Goal: Navigation & Orientation: Find specific page/section

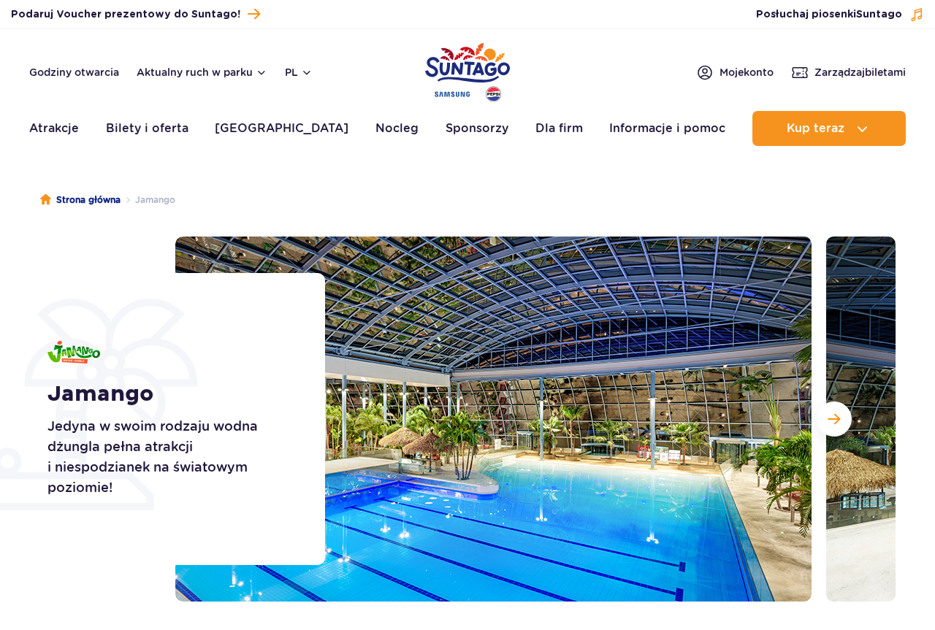
click at [579, 212] on ul "Strona główna Jamango" at bounding box center [467, 200] width 855 height 73
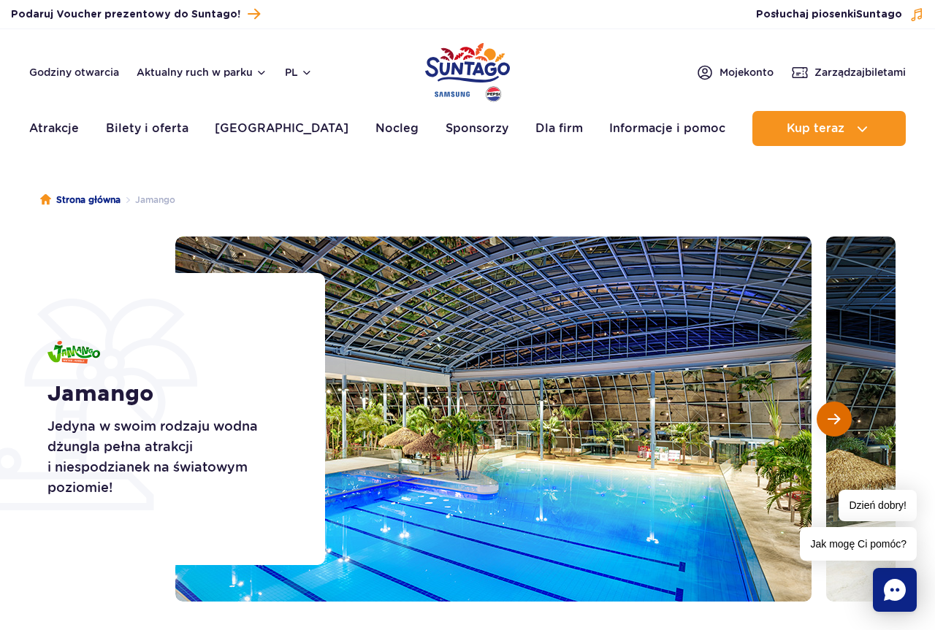
click at [830, 425] on span "Następny slajd" at bounding box center [834, 419] width 12 height 13
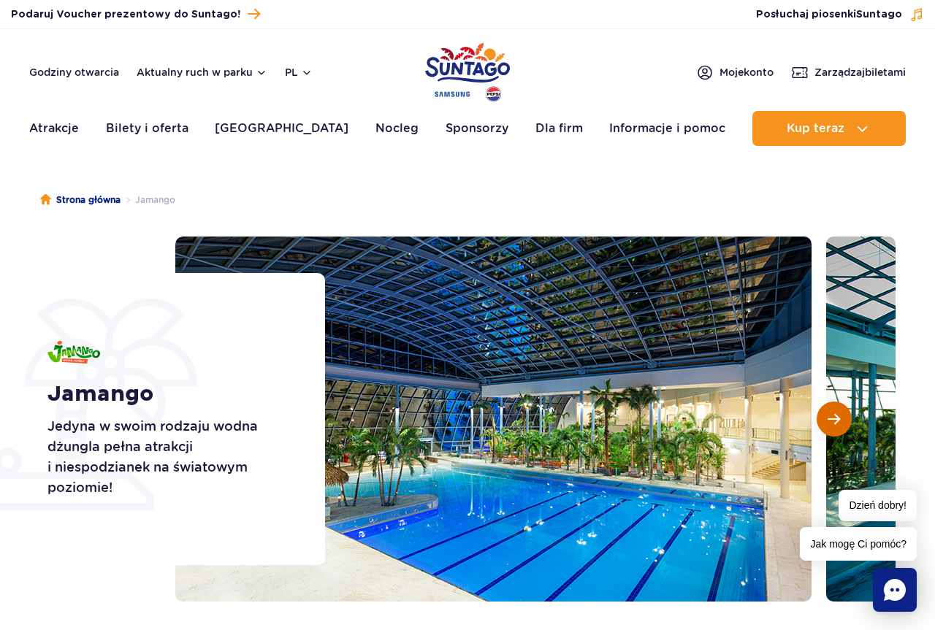
click at [830, 425] on span "Następny slajd" at bounding box center [834, 419] width 12 height 13
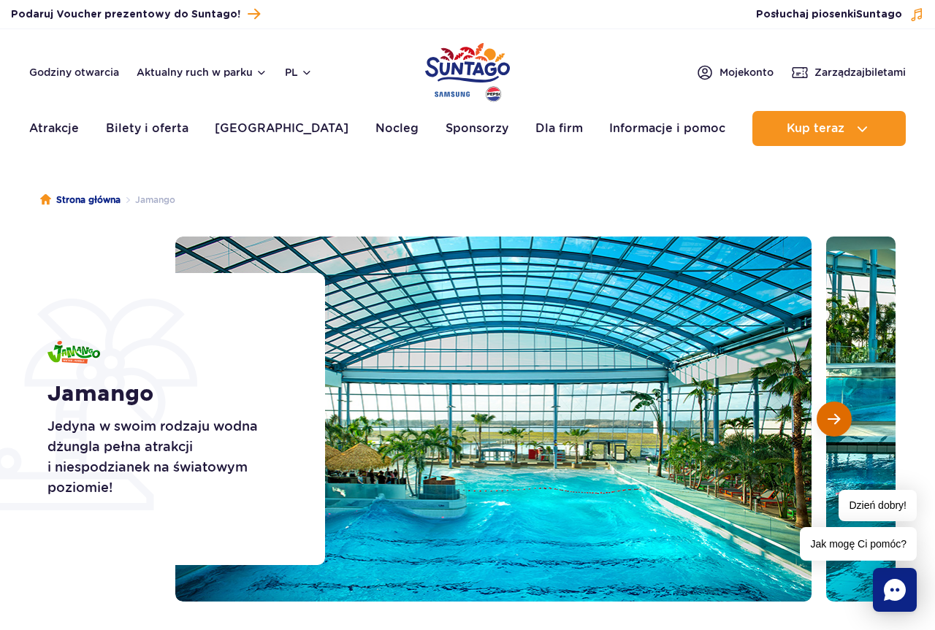
click at [830, 425] on span "Następny slajd" at bounding box center [834, 419] width 12 height 13
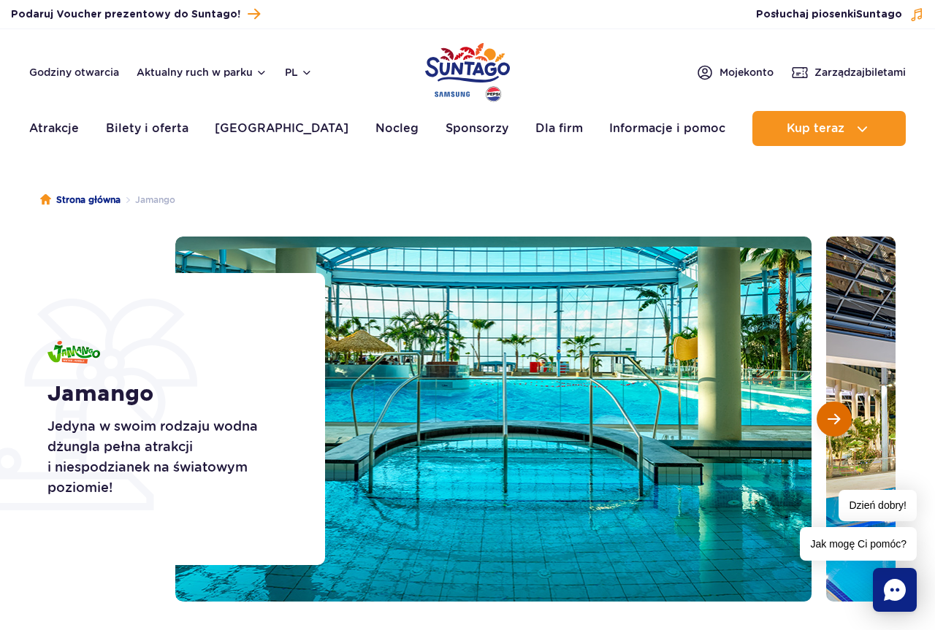
click at [830, 425] on span "Następny slajd" at bounding box center [834, 419] width 12 height 13
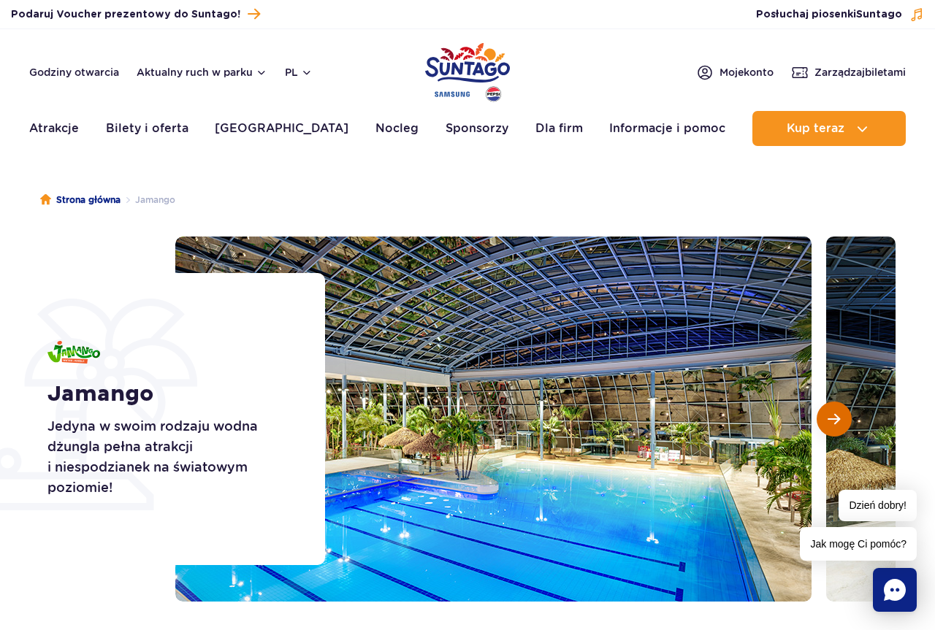
click at [830, 425] on span "Następny slajd" at bounding box center [834, 419] width 12 height 13
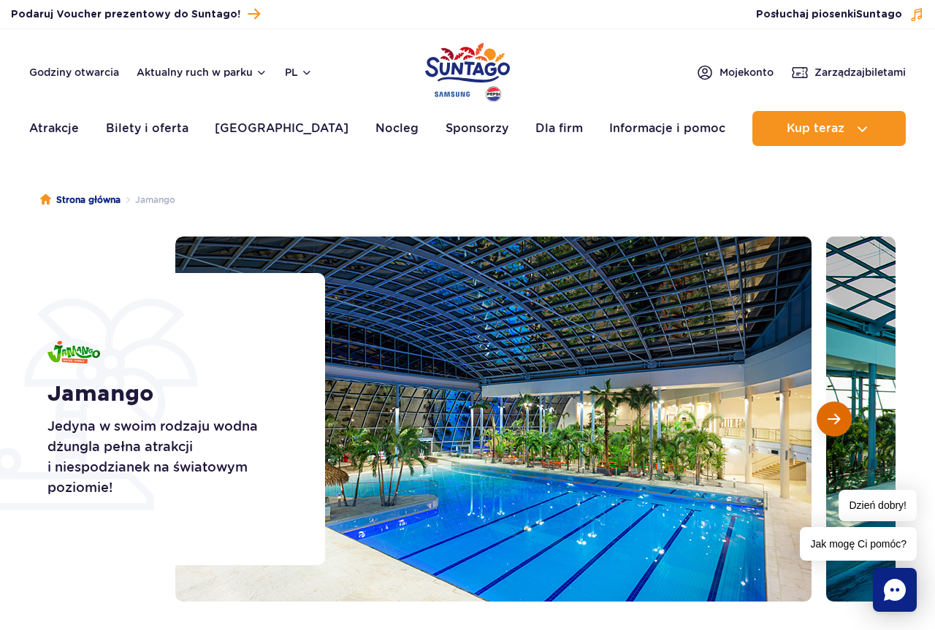
click at [830, 425] on span "Następny slajd" at bounding box center [834, 419] width 12 height 13
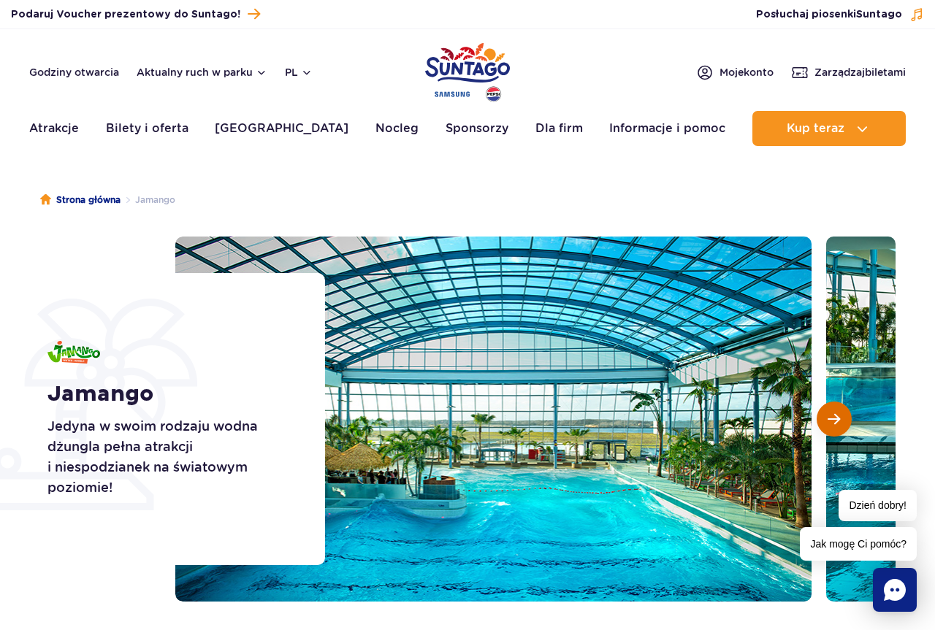
click at [830, 425] on span "Następny slajd" at bounding box center [834, 419] width 12 height 13
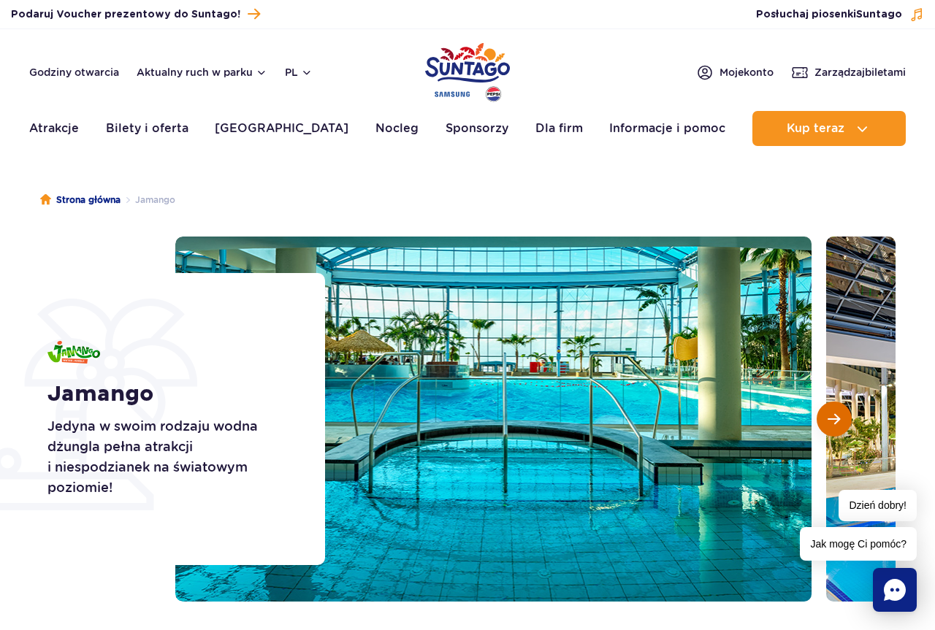
click at [830, 425] on span "Następny slajd" at bounding box center [834, 419] width 12 height 13
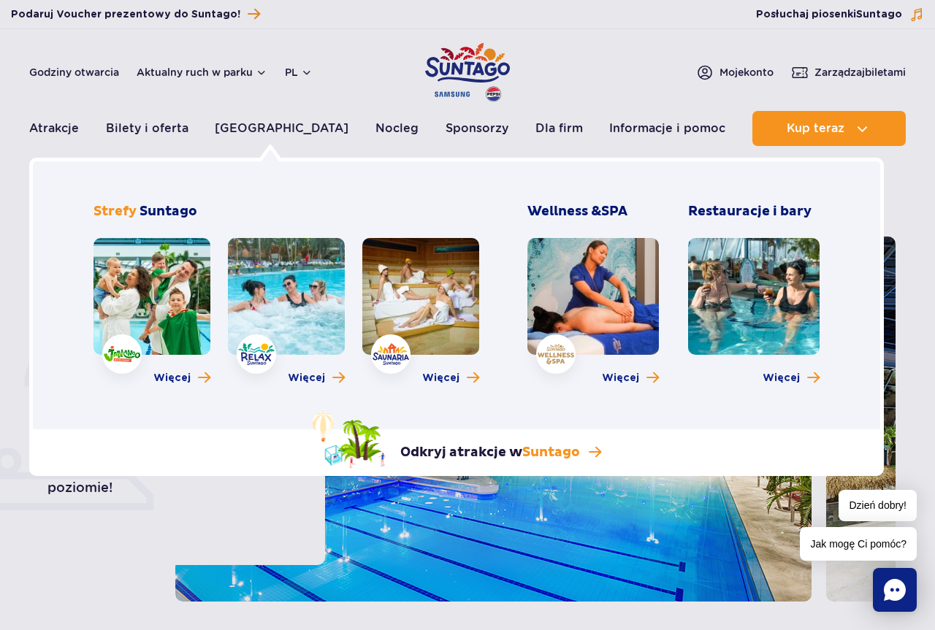
click at [290, 283] on link at bounding box center [286, 296] width 117 height 117
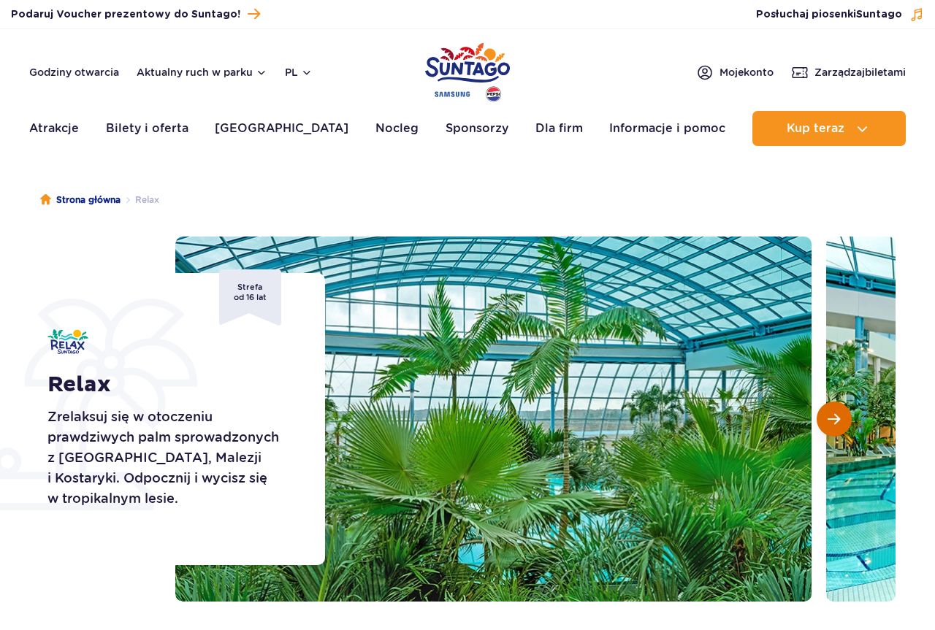
click at [829, 418] on span "Następny slajd" at bounding box center [834, 419] width 12 height 13
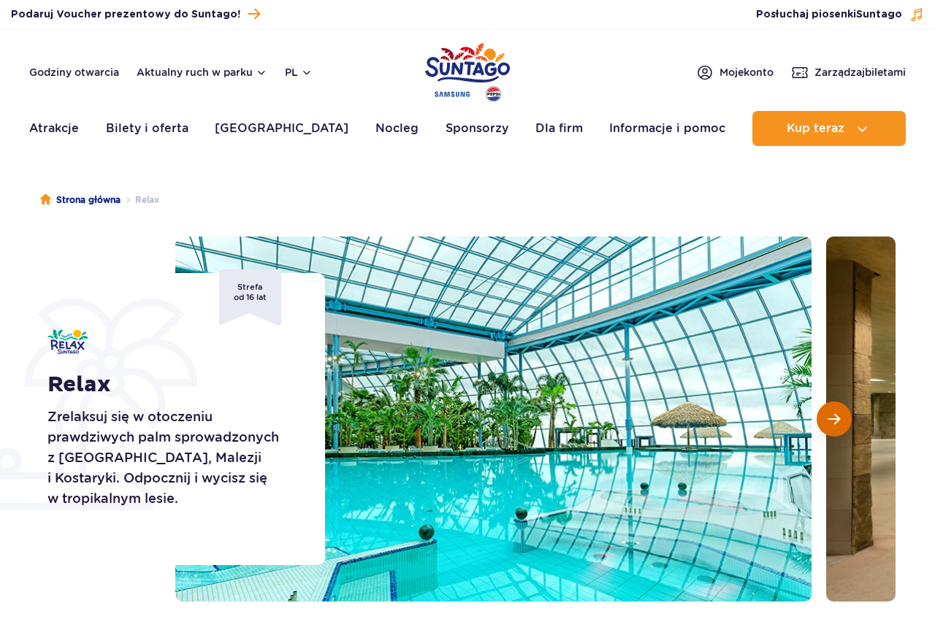
click at [830, 419] on span "Następny slajd" at bounding box center [834, 419] width 12 height 13
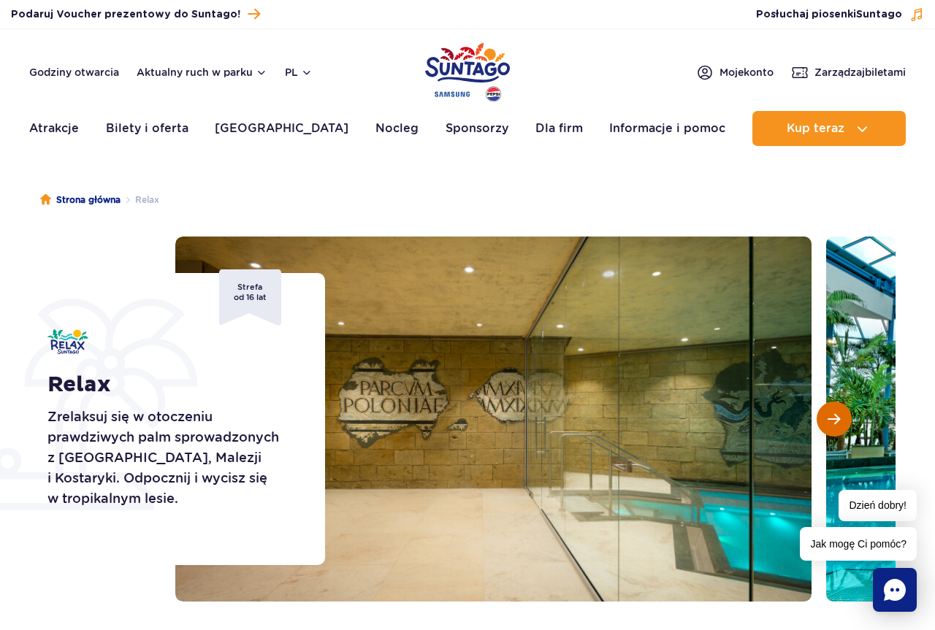
click at [830, 419] on span "Następny slajd" at bounding box center [834, 419] width 12 height 13
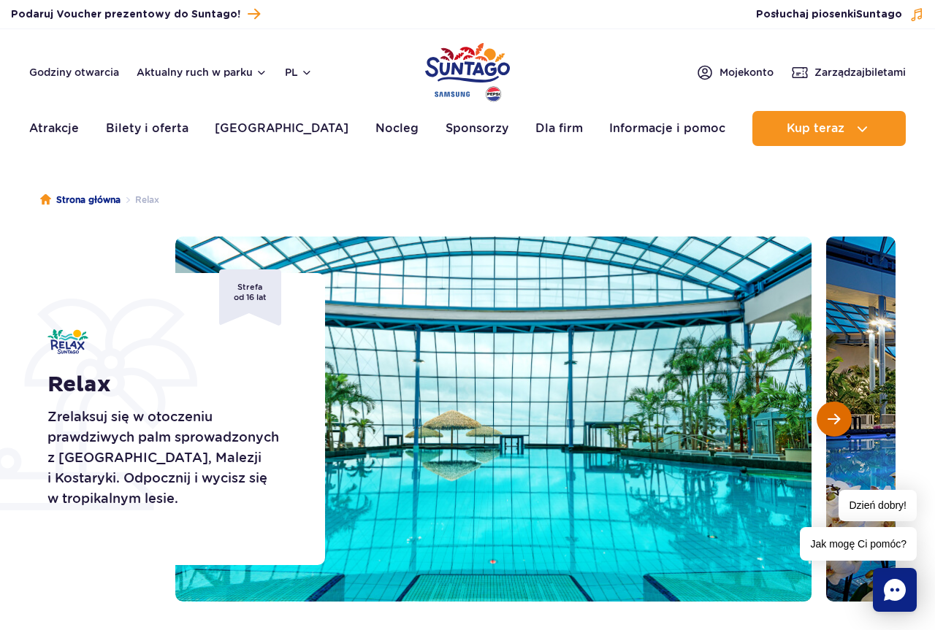
click at [830, 419] on span "Następny slajd" at bounding box center [834, 419] width 12 height 13
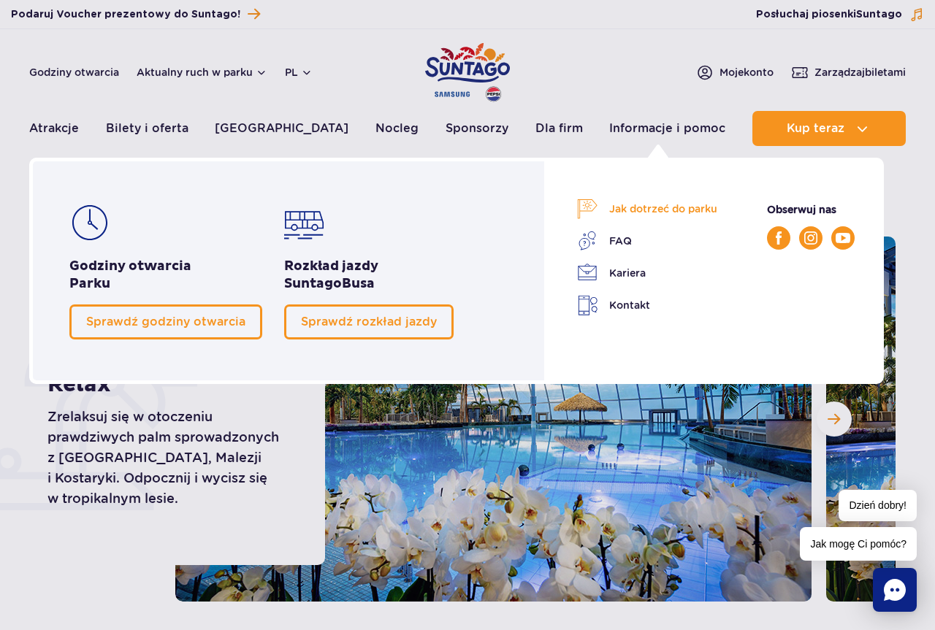
click at [647, 213] on link "Jak dotrzeć do parku" at bounding box center [647, 209] width 140 height 20
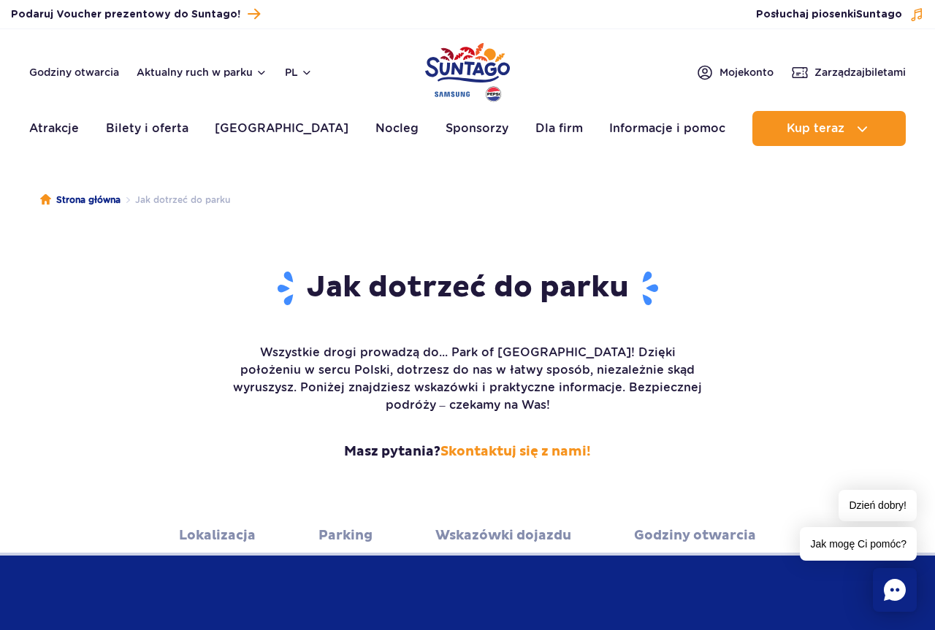
click at [241, 516] on link "Lokalizacja" at bounding box center [217, 536] width 77 height 40
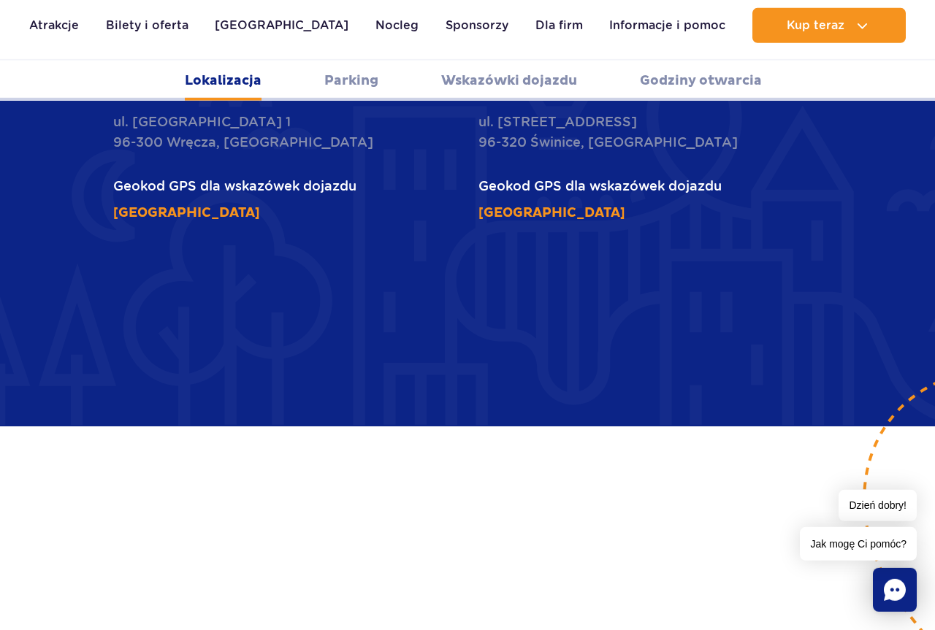
scroll to position [871, 0]
